Goal: Task Accomplishment & Management: Complete application form

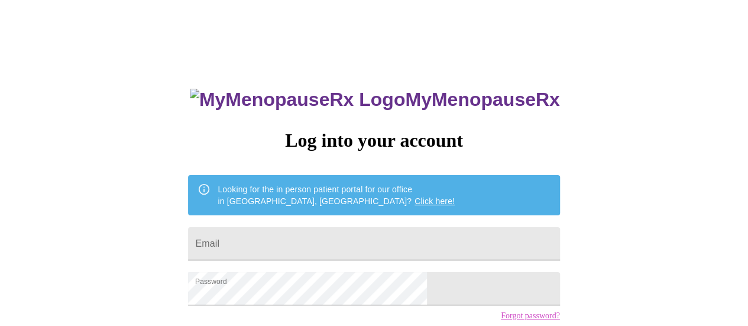
click at [427, 238] on input "Email" at bounding box center [373, 243] width 371 height 33
type input "m"
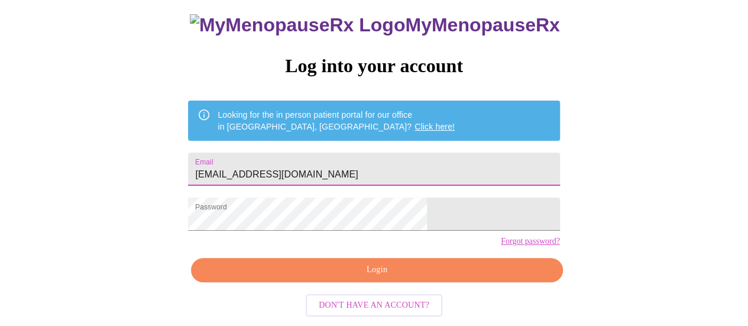
click at [413, 277] on span "Login" at bounding box center [377, 270] width 344 height 15
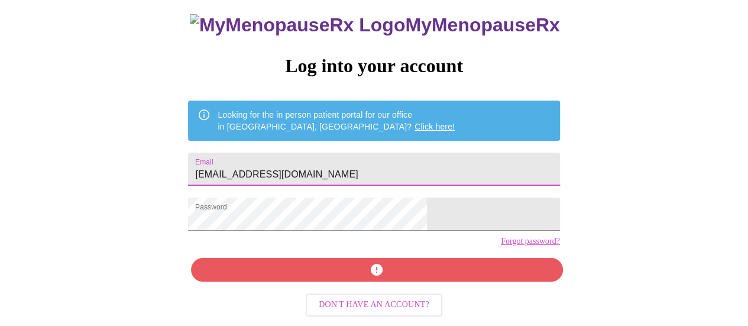
drag, startPoint x: 386, startPoint y: 156, endPoint x: 195, endPoint y: 166, distance: 191.3
click at [195, 166] on div "MyMenopauseRx Log into your account Looking for the in person patient portal fo…" at bounding box center [374, 125] width 739 height 391
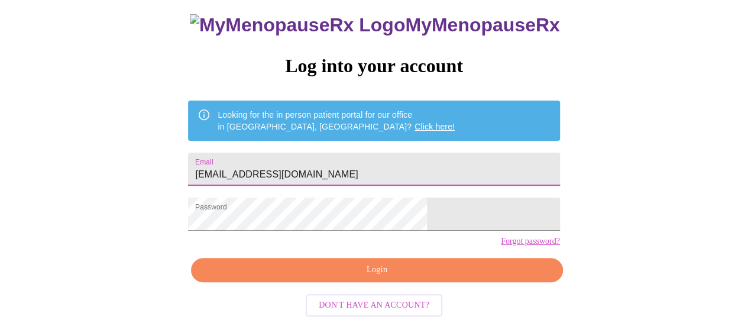
type input "[EMAIL_ADDRESS][DOMAIN_NAME]"
click at [326, 273] on span "Login" at bounding box center [377, 270] width 344 height 15
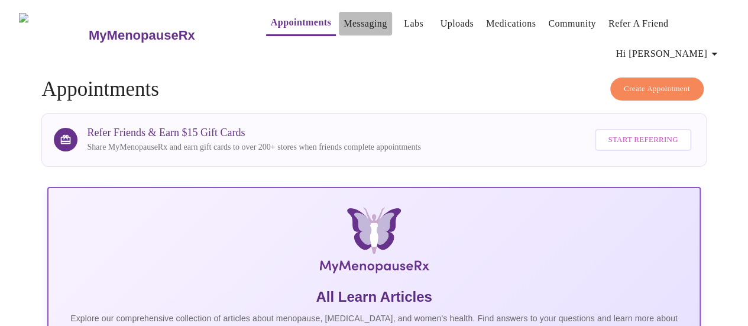
click at [344, 18] on link "Messaging" at bounding box center [365, 23] width 43 height 17
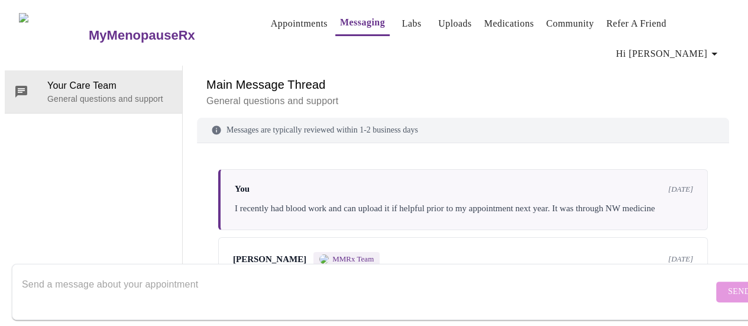
click at [271, 18] on link "Appointments" at bounding box center [299, 23] width 57 height 17
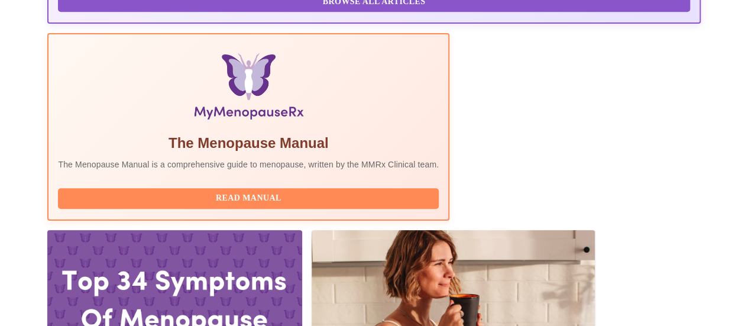
scroll to position [364, 0]
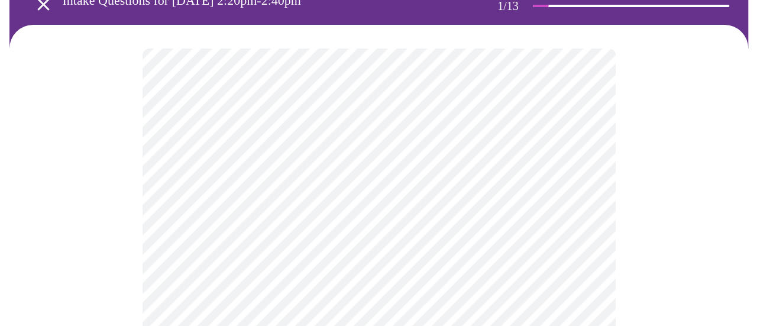
scroll to position [80, 0]
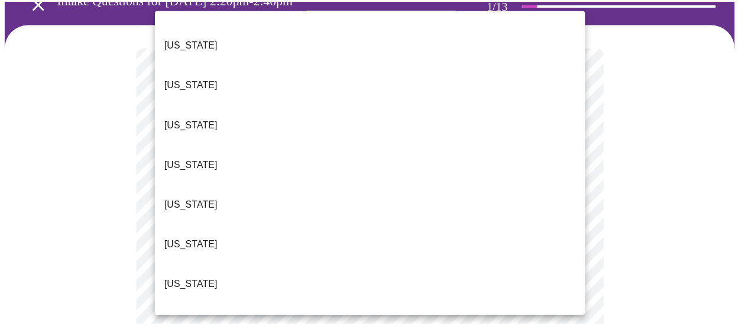
scroll to position [206, 0]
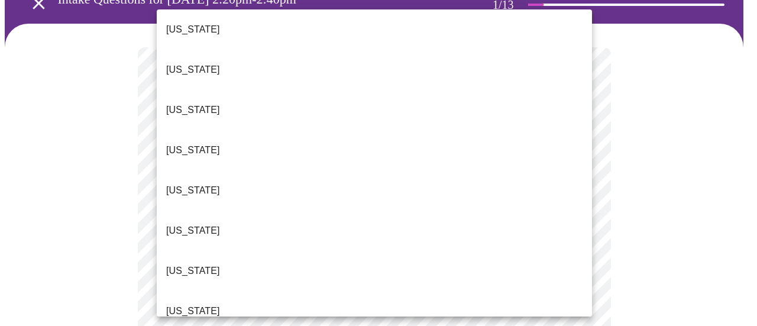
click at [504, 291] on li "[US_STATE]" at bounding box center [374, 311] width 435 height 40
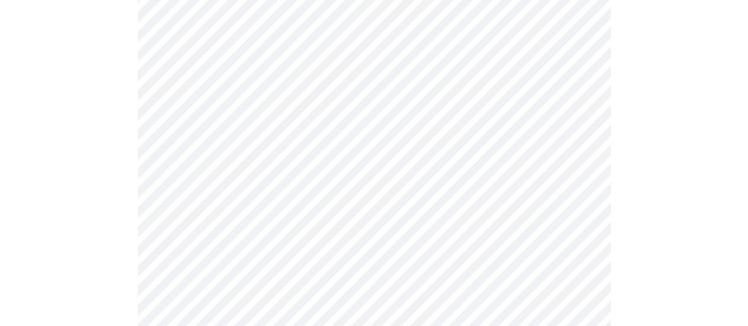
scroll to position [135, 0]
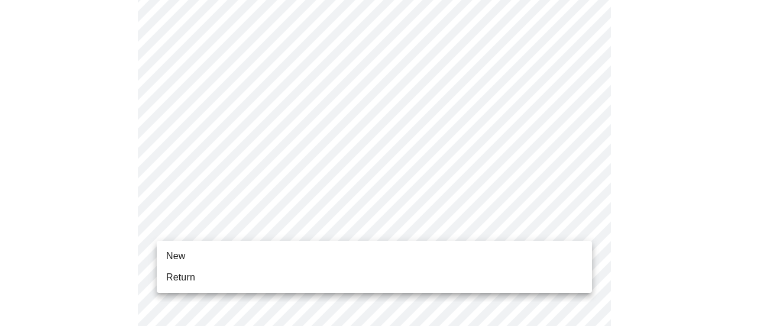
click at [506, 289] on ul "New Return" at bounding box center [374, 267] width 435 height 52
click at [569, 280] on li "Return" at bounding box center [374, 277] width 435 height 21
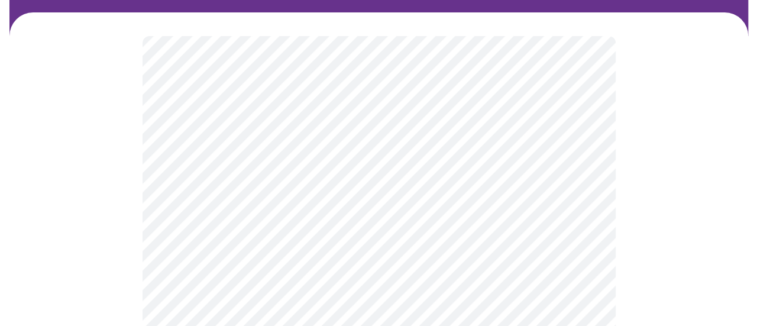
scroll to position [97, 0]
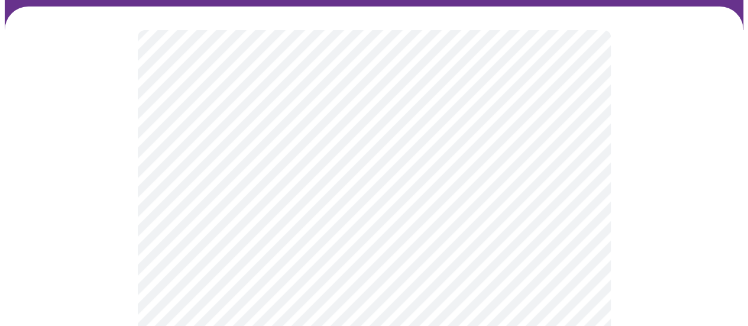
click at [589, 165] on body "MyMenopauseRx Appointments Messaging Labs Uploads Medications Community Refer a…" at bounding box center [374, 271] width 739 height 727
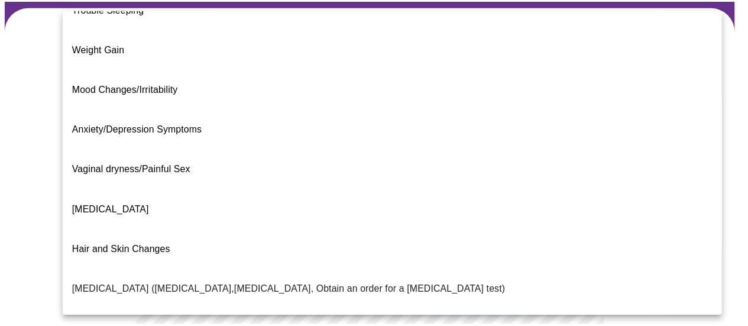
scroll to position [0, 0]
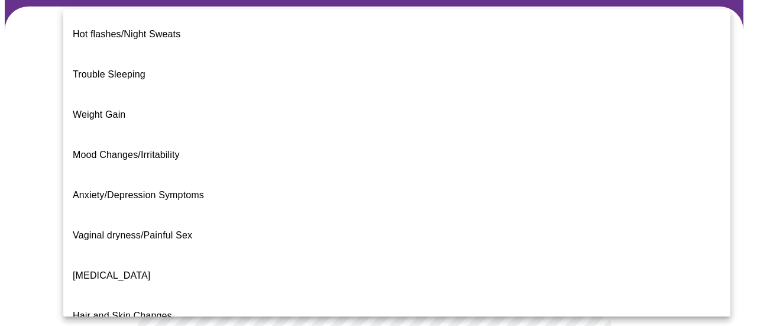
click at [103, 99] on span "Weight Gain" at bounding box center [99, 114] width 53 height 33
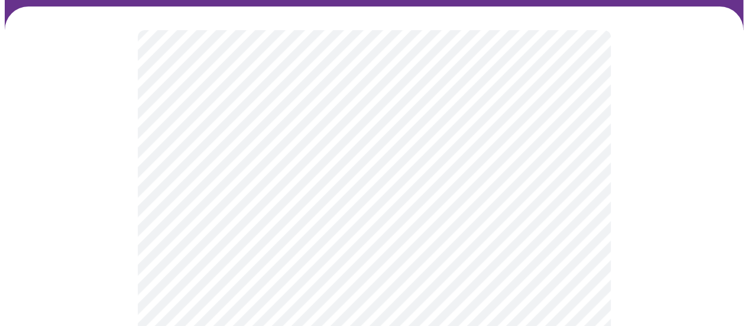
click at [558, 285] on body "MyMenopauseRx Appointments Messaging Labs Uploads Medications Community Refer a…" at bounding box center [374, 268] width 739 height 720
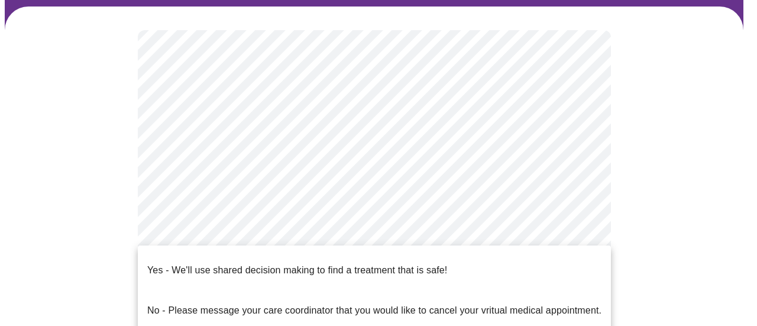
click at [438, 263] on p "Yes - We'll use shared decision making to find a treatment that is safe!" at bounding box center [297, 270] width 300 height 14
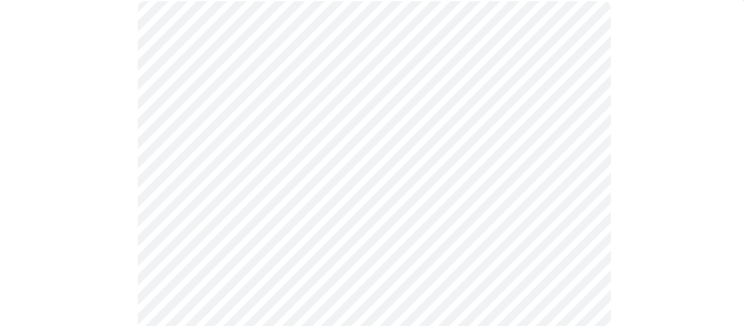
scroll to position [127, 0]
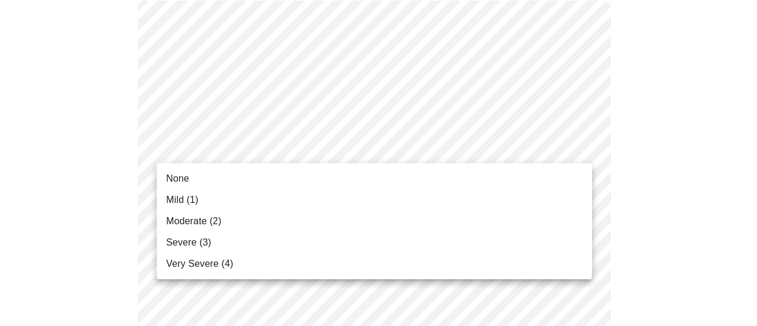
click at [467, 222] on li "Moderate (2)" at bounding box center [374, 221] width 435 height 21
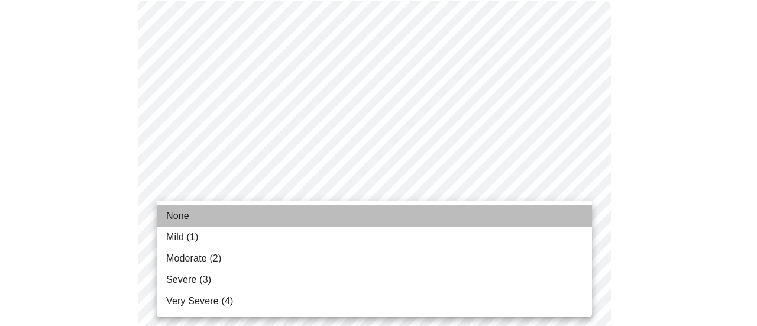
click at [179, 216] on span "None" at bounding box center [177, 216] width 23 height 14
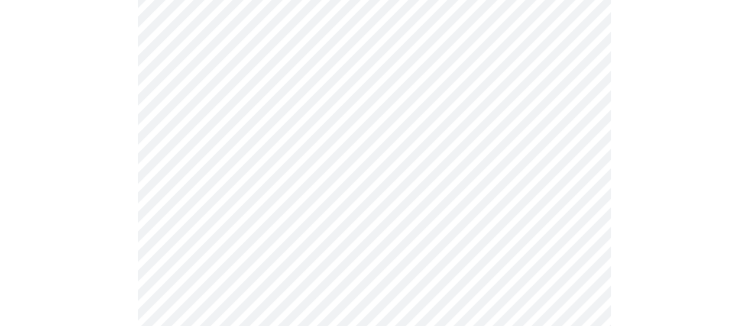
scroll to position [291, 0]
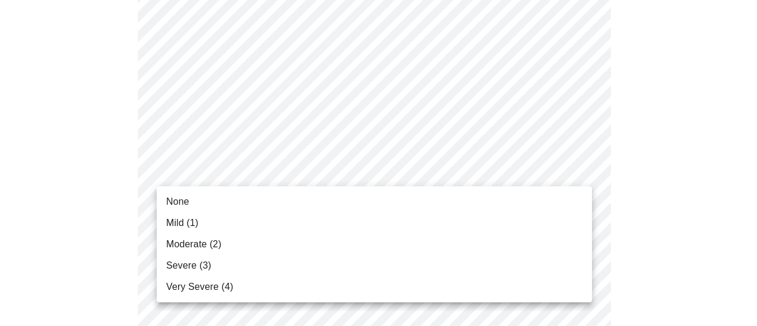
click at [381, 220] on li "Mild (1)" at bounding box center [374, 222] width 435 height 21
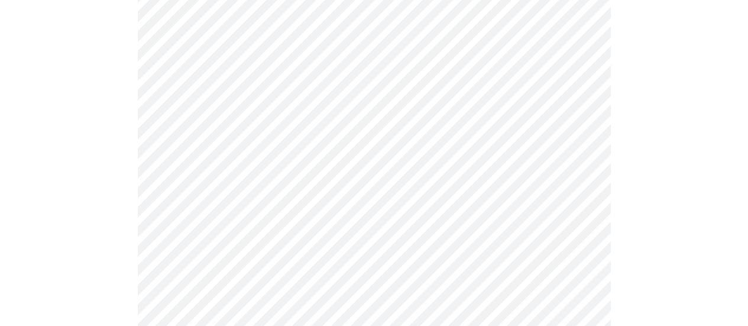
scroll to position [399, 0]
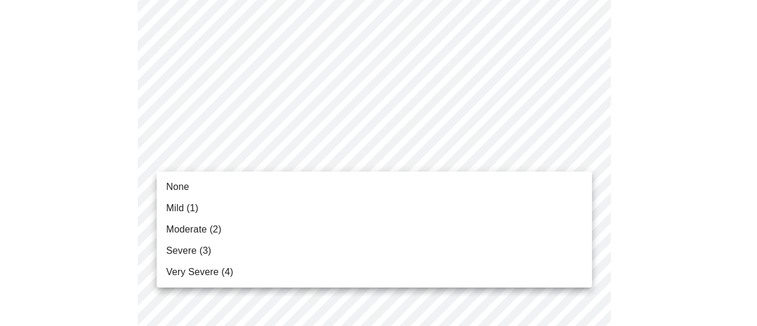
click at [394, 187] on li "None" at bounding box center [374, 186] width 435 height 21
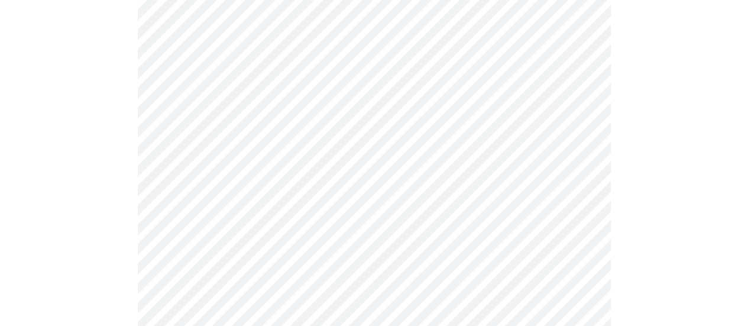
scroll to position [489, 0]
click at [431, 145] on body "MyMenopauseRx Appointments Messaging Labs Uploads Medications Community Refer a…" at bounding box center [374, 277] width 739 height 1523
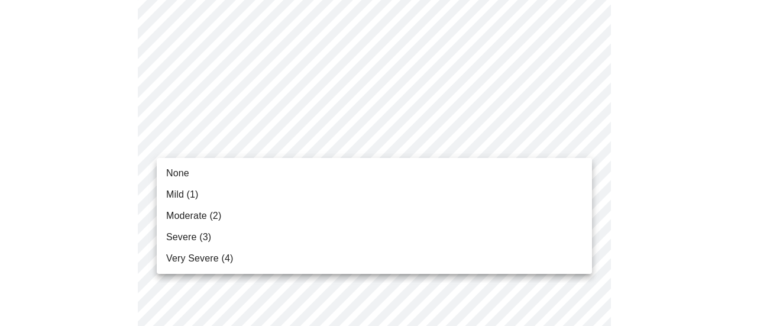
click at [384, 194] on li "Mild (1)" at bounding box center [374, 194] width 435 height 21
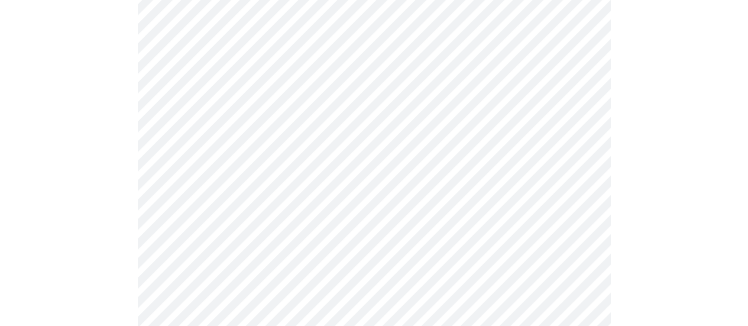
scroll to position [577, 0]
click at [429, 135] on body "MyMenopauseRx Appointments Messaging Labs Uploads Medications Community Refer a…" at bounding box center [374, 181] width 739 height 1507
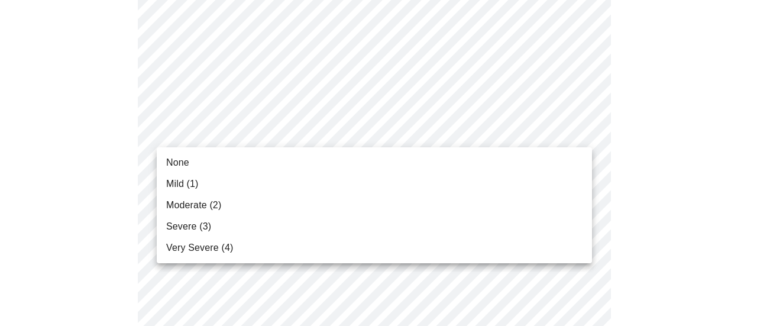
click at [313, 187] on li "Mild (1)" at bounding box center [374, 183] width 435 height 21
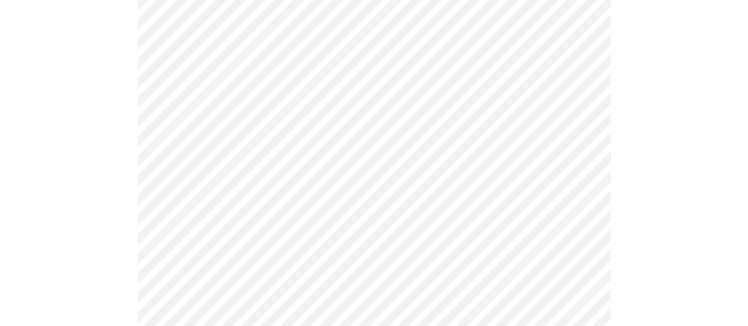
click at [394, 135] on body "MyMenopauseRx Appointments Messaging Labs Uploads Medications Community Refer a…" at bounding box center [374, 173] width 739 height 1490
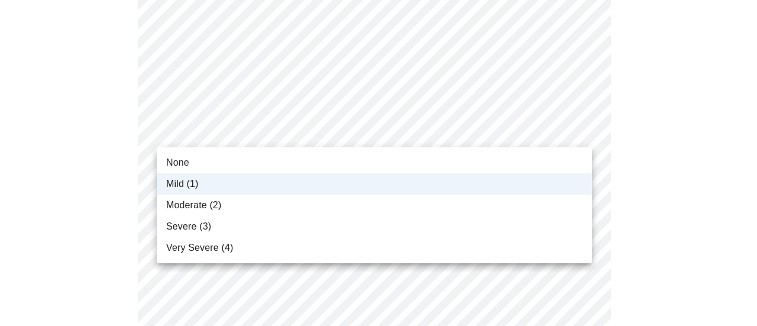
click at [338, 190] on li "Mild (1)" at bounding box center [374, 183] width 435 height 21
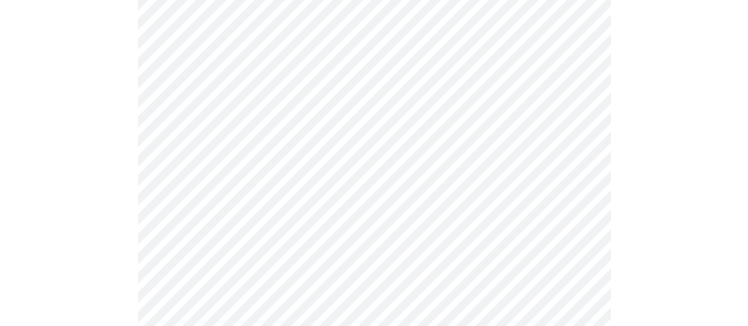
click at [312, 228] on body "MyMenopauseRx Appointments Messaging Labs Uploads Medications Community Refer a…" at bounding box center [374, 173] width 739 height 1490
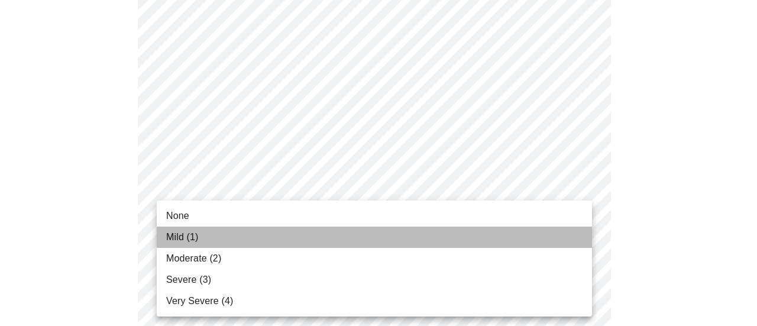
click at [305, 239] on li "Mild (1)" at bounding box center [374, 237] width 435 height 21
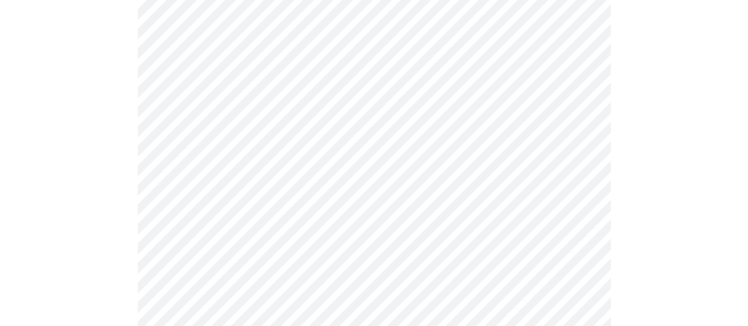
scroll to position [674, 0]
click at [315, 224] on body "MyMenopauseRx Appointments Messaging Labs Uploads Medications Community Refer a…" at bounding box center [374, 68] width 739 height 1474
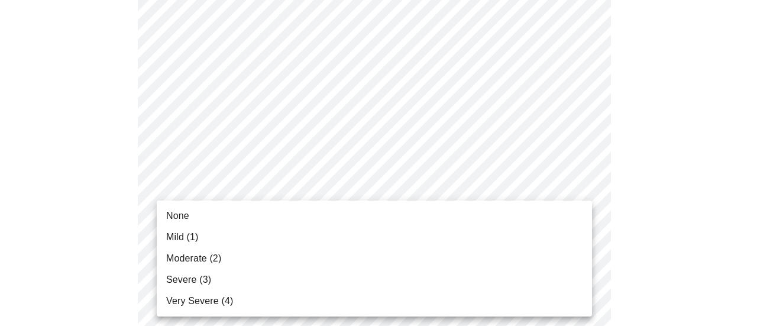
click at [305, 232] on li "Mild (1)" at bounding box center [374, 237] width 435 height 21
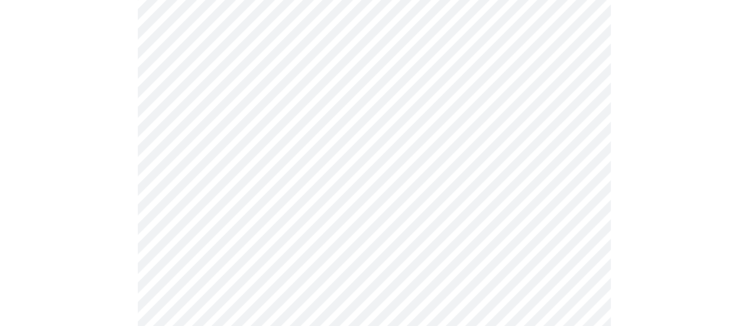
scroll to position [751, 0]
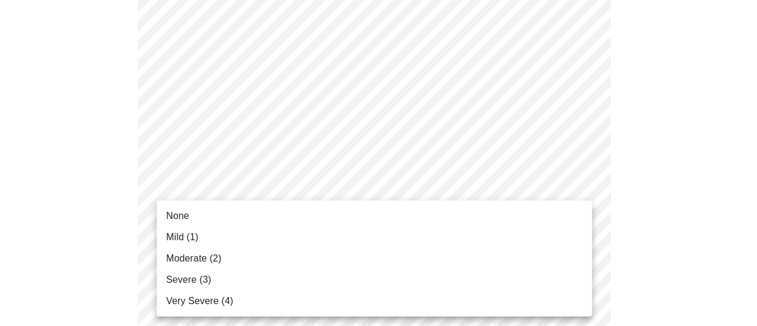
click at [321, 211] on li "None" at bounding box center [374, 215] width 435 height 21
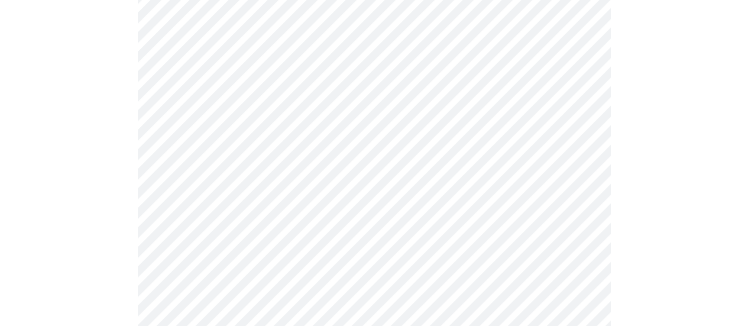
scroll to position [866, 0]
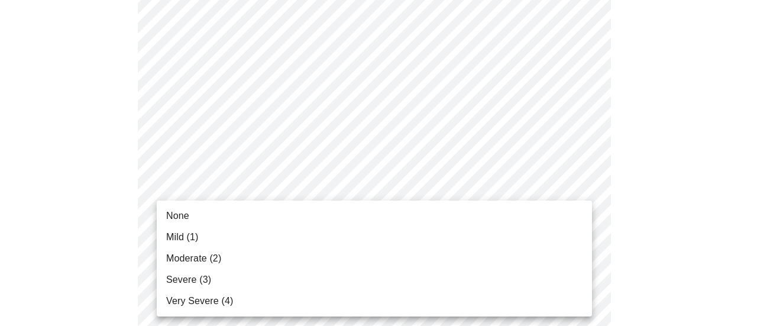
click at [325, 206] on li "None" at bounding box center [374, 215] width 435 height 21
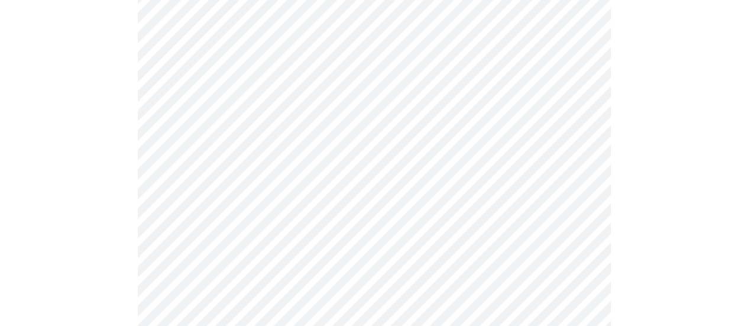
scroll to position [975, 0]
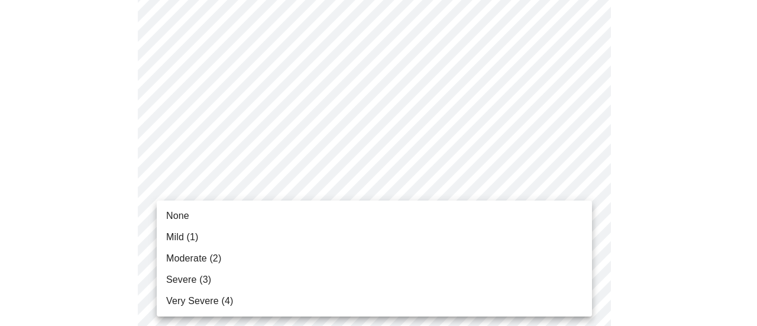
click at [321, 208] on li "None" at bounding box center [374, 215] width 435 height 21
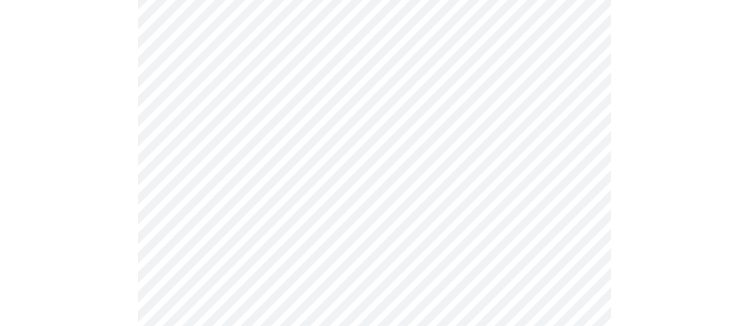
scroll to position [558, 0]
click at [561, 138] on body "MyMenopauseRx Appointments Messaging Labs Uploads Medications Community Refer a…" at bounding box center [374, 13] width 739 height 1135
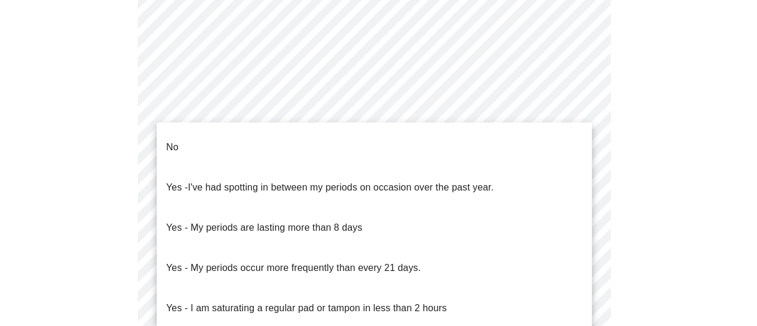
click at [432, 138] on li "No" at bounding box center [374, 147] width 435 height 40
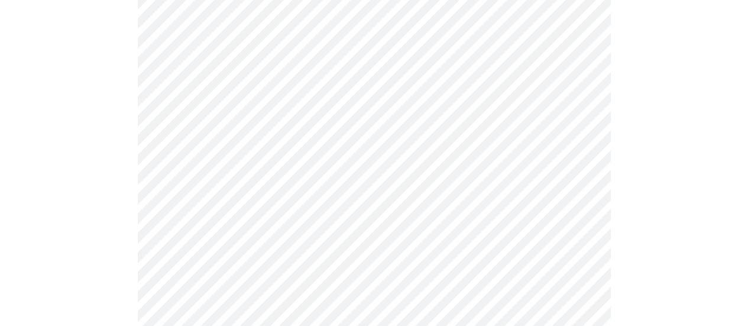
click at [380, 229] on body "MyMenopauseRx Appointments Messaging Labs Uploads Medications Community Refer a…" at bounding box center [374, 10] width 739 height 1128
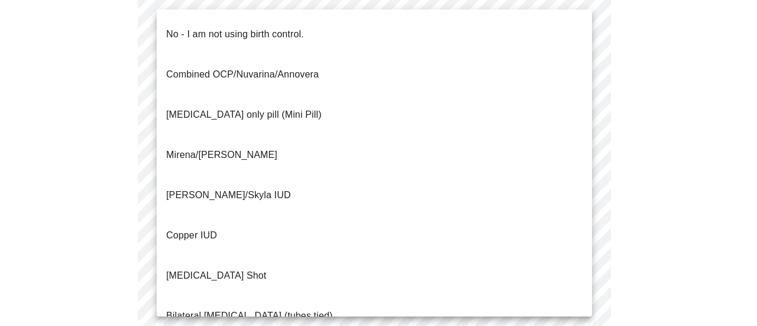
click at [518, 34] on li "No - I am not using birth control." at bounding box center [374, 34] width 435 height 40
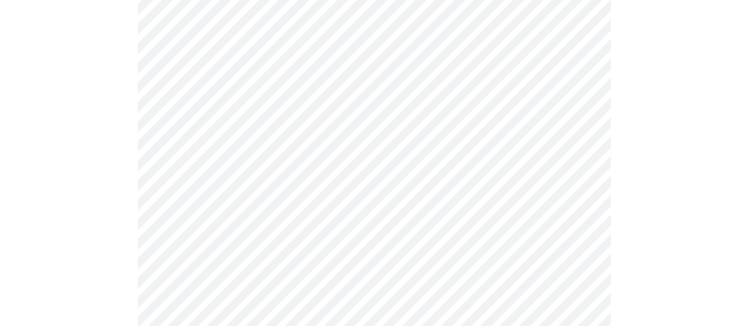
scroll to position [642, 0]
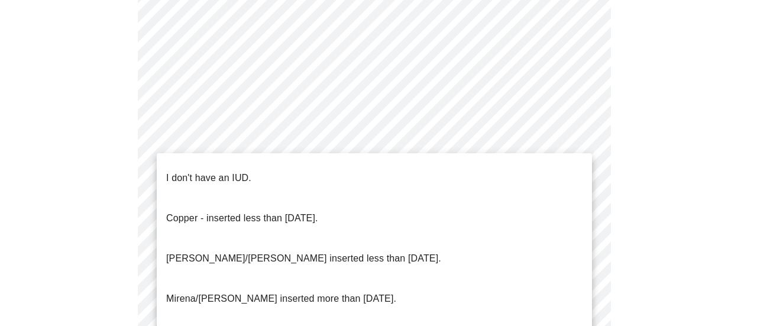
click at [420, 173] on li "I don't have an IUD." at bounding box center [374, 178] width 435 height 40
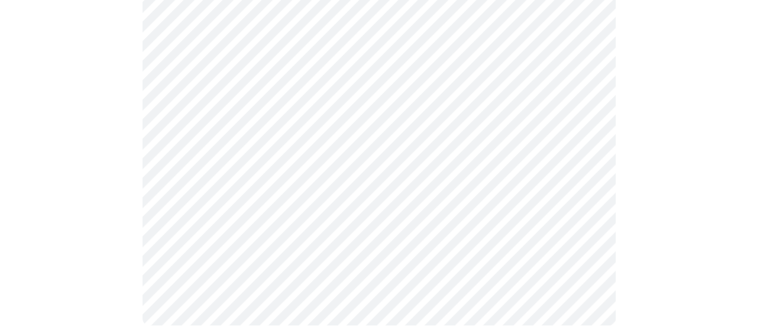
scroll to position [772, 0]
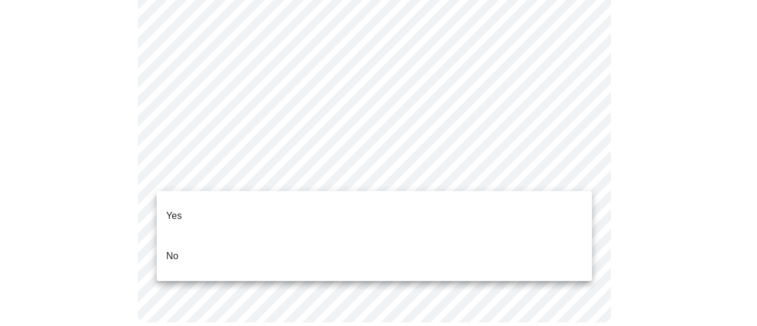
click at [392, 218] on li "Yes" at bounding box center [374, 216] width 435 height 40
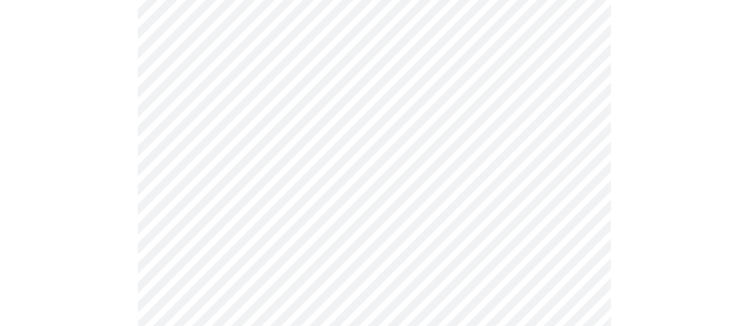
scroll to position [3127, 0]
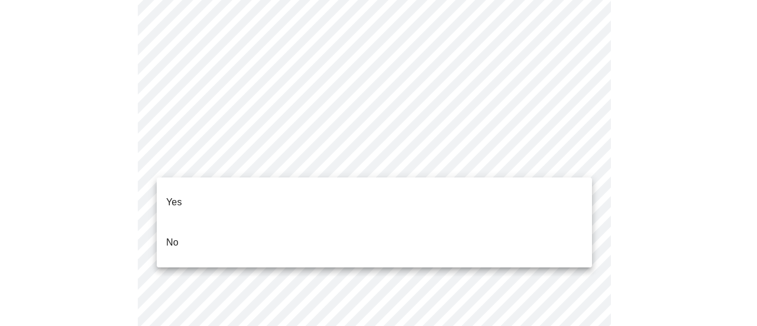
click at [182, 227] on li "No" at bounding box center [374, 242] width 435 height 40
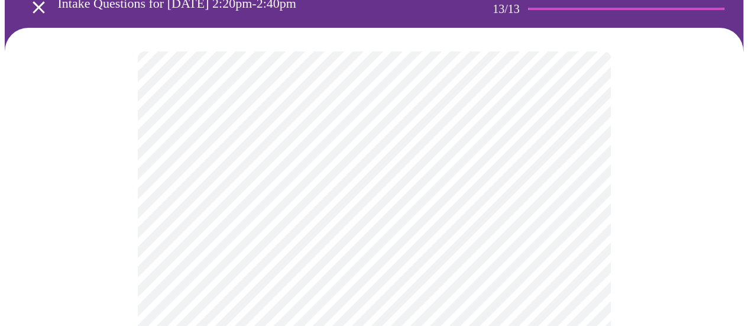
scroll to position [78, 0]
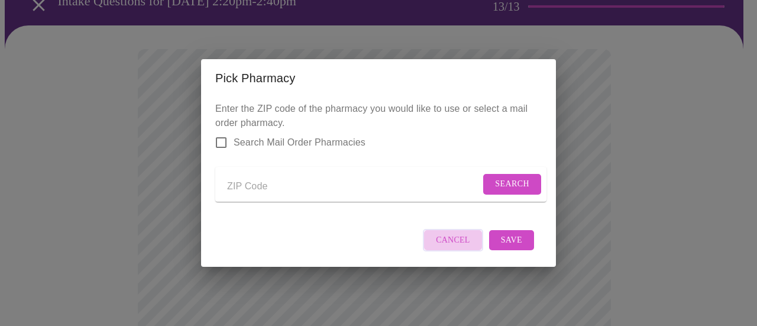
click at [464, 248] on span "Cancel" at bounding box center [453, 240] width 34 height 15
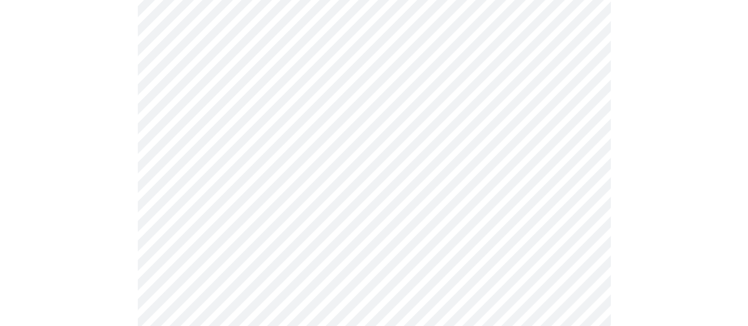
scroll to position [612, 0]
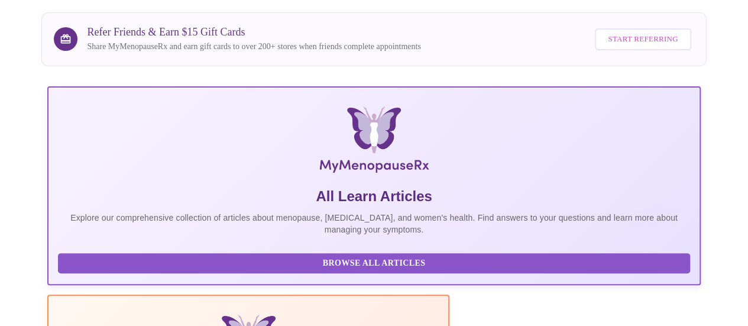
scroll to position [612, 0]
